Goal: Find specific fact: Find specific fact

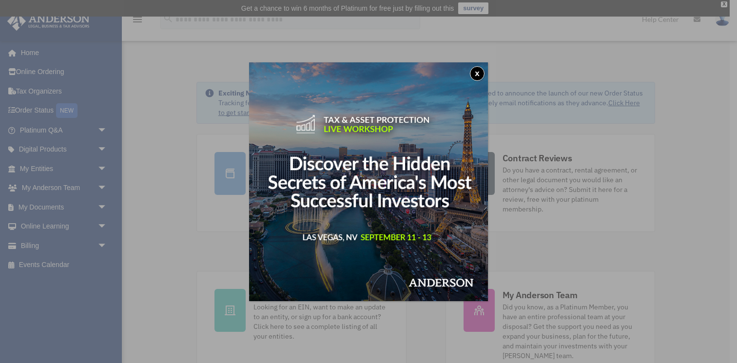
click at [479, 75] on button "x" at bounding box center [477, 73] width 15 height 15
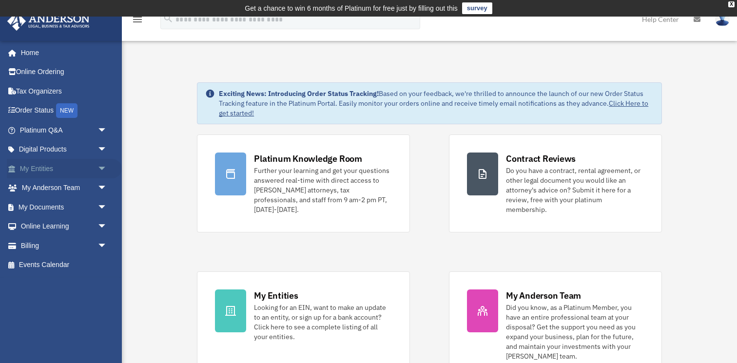
click at [104, 165] on span "arrow_drop_down" at bounding box center [106, 169] width 19 height 20
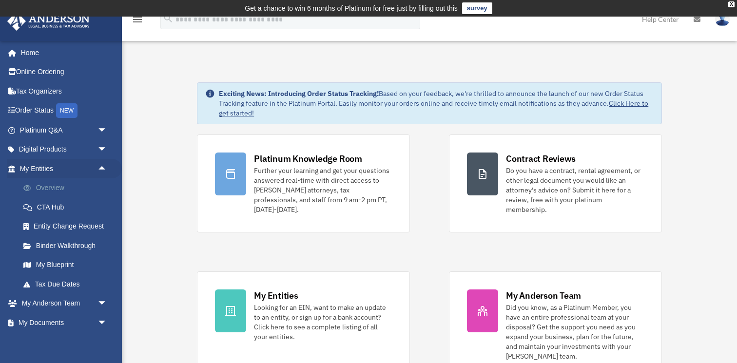
click at [53, 185] on link "Overview" at bounding box center [68, 187] width 108 height 19
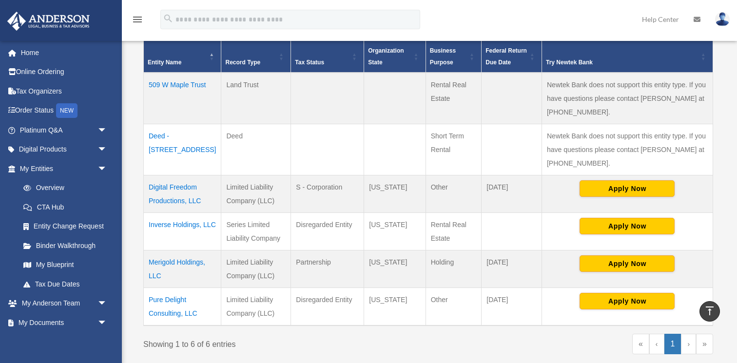
scroll to position [223, 0]
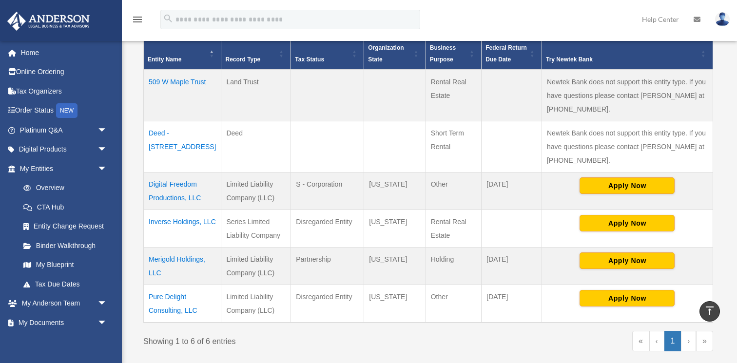
click at [186, 185] on td "Digital Freedom Productions, LLC" at bounding box center [182, 191] width 77 height 38
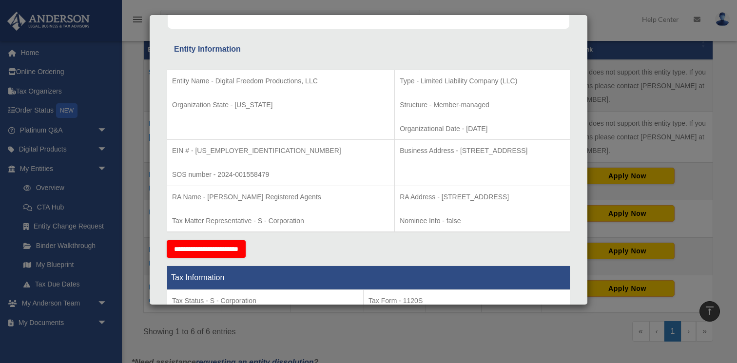
scroll to position [160, 0]
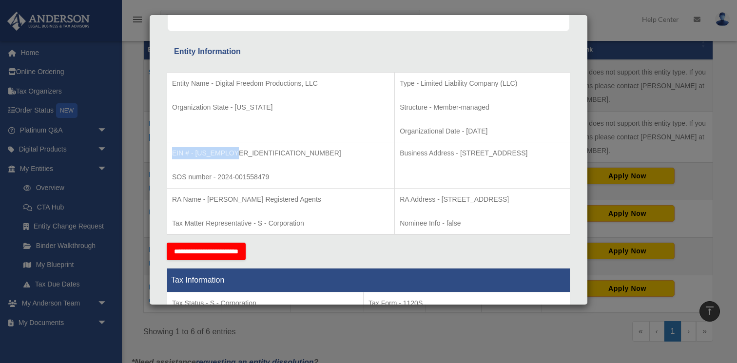
drag, startPoint x: 233, startPoint y: 152, endPoint x: 172, endPoint y: 155, distance: 61.5
click at [172, 155] on td "EIN # - [US_EMPLOYER_IDENTIFICATION_NUMBER] SOS number - 2024-001558479" at bounding box center [281, 165] width 228 height 46
copy p "EIN # - [US_EMPLOYER_IDENTIFICATION_NUMBER]"
